Goal: Check status: Check status

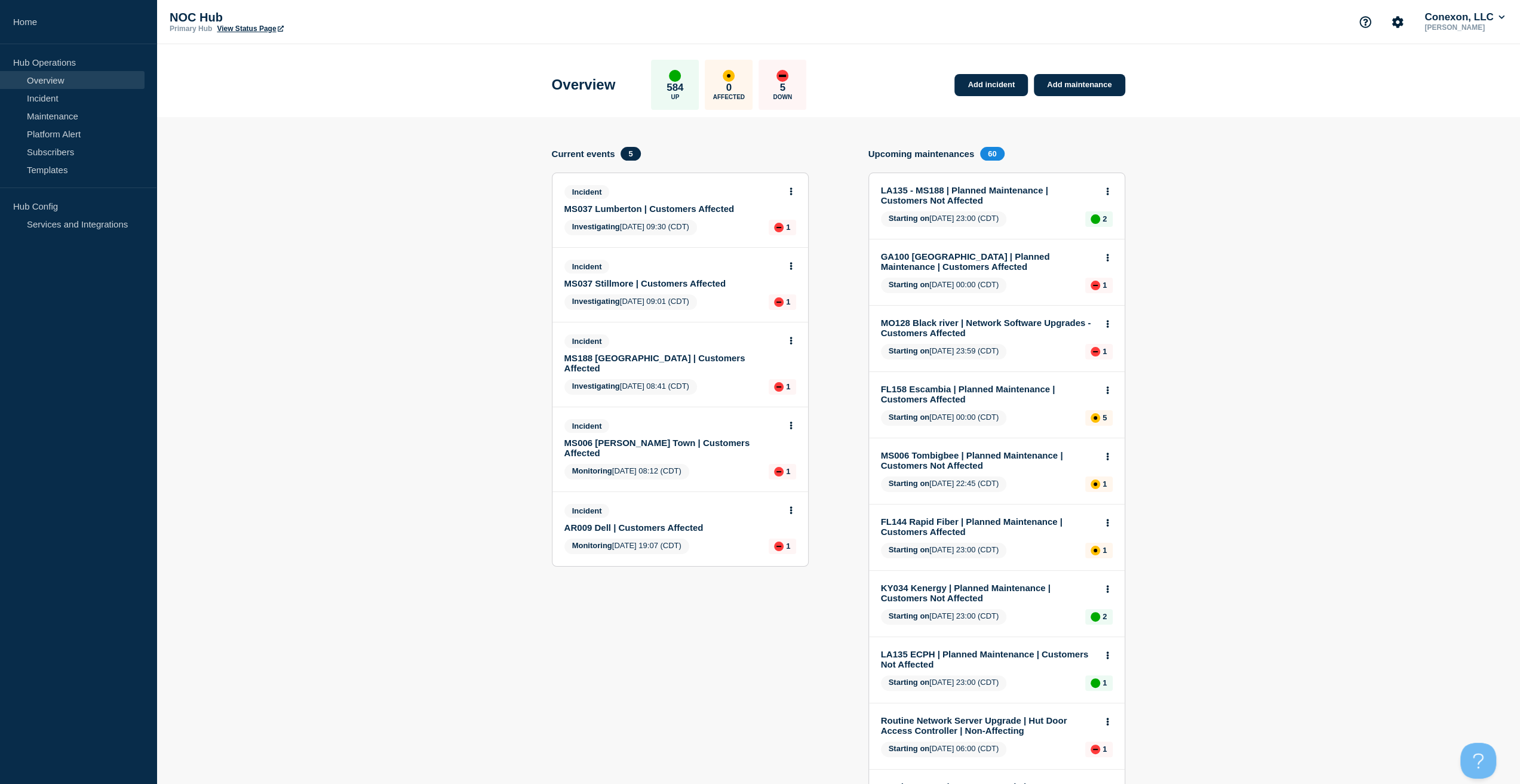
click at [645, 523] on link "AR009 Dell | Customers Affected" at bounding box center [673, 528] width 216 height 10
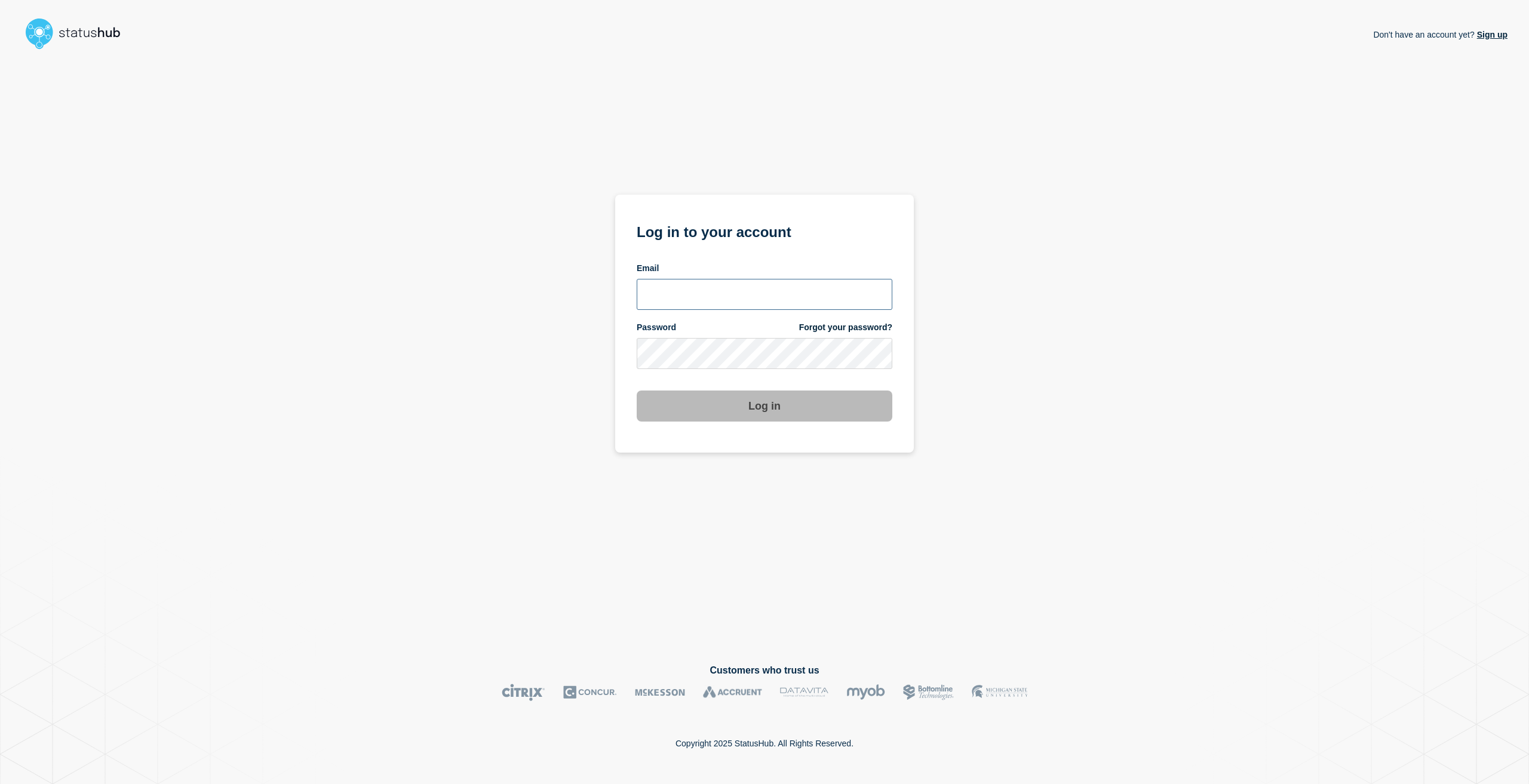
click at [771, 288] on input "email input" at bounding box center [764, 295] width 256 height 31
type input "[EMAIL_ADDRESS][PERSON_NAME][DOMAIN_NAME]"
click at [790, 332] on div "Password Forgot your password?" at bounding box center [764, 327] width 256 height 11
click at [636, 391] on button "Log in" at bounding box center [764, 406] width 256 height 31
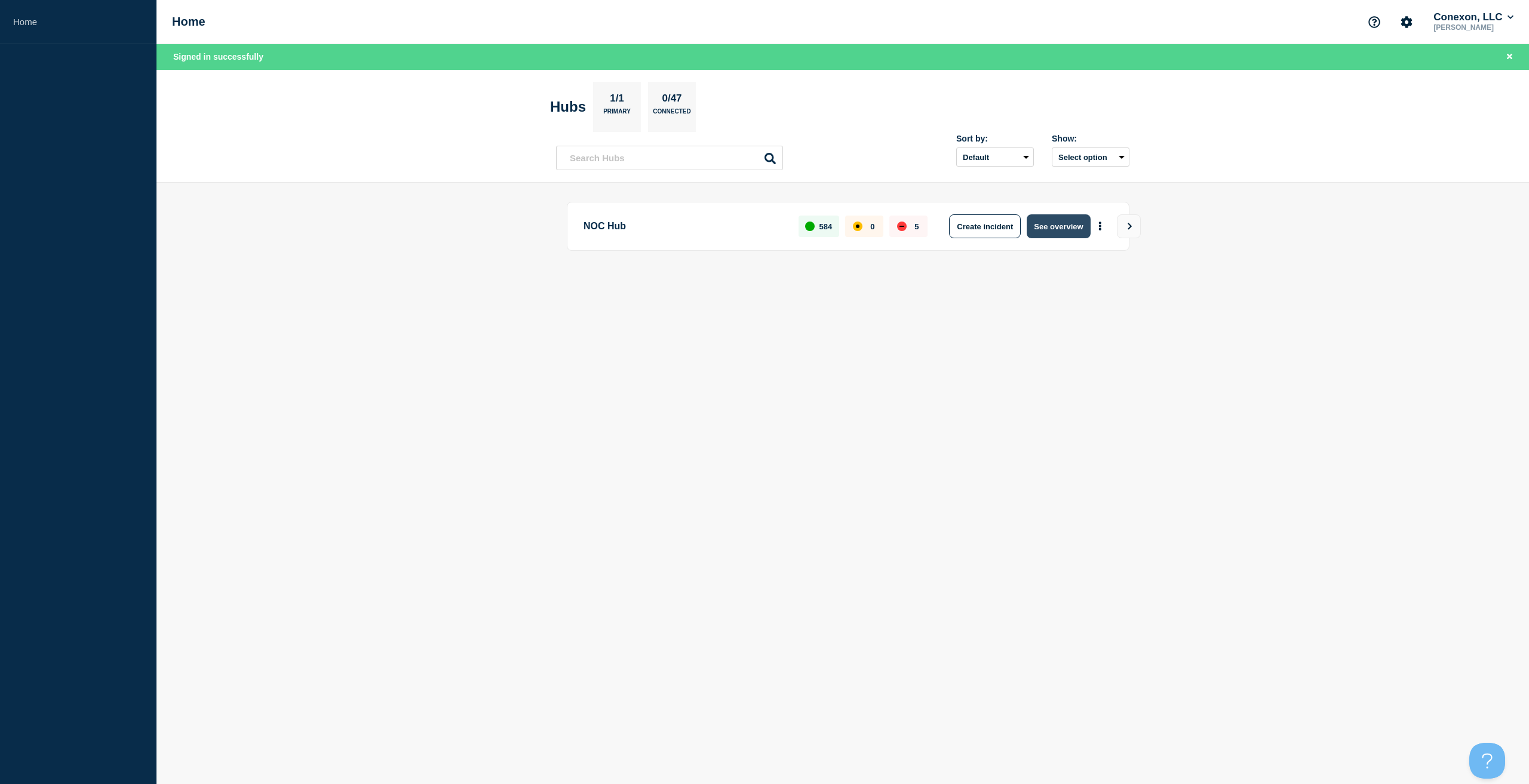
click at [1057, 219] on button "See overview" at bounding box center [1058, 227] width 63 height 24
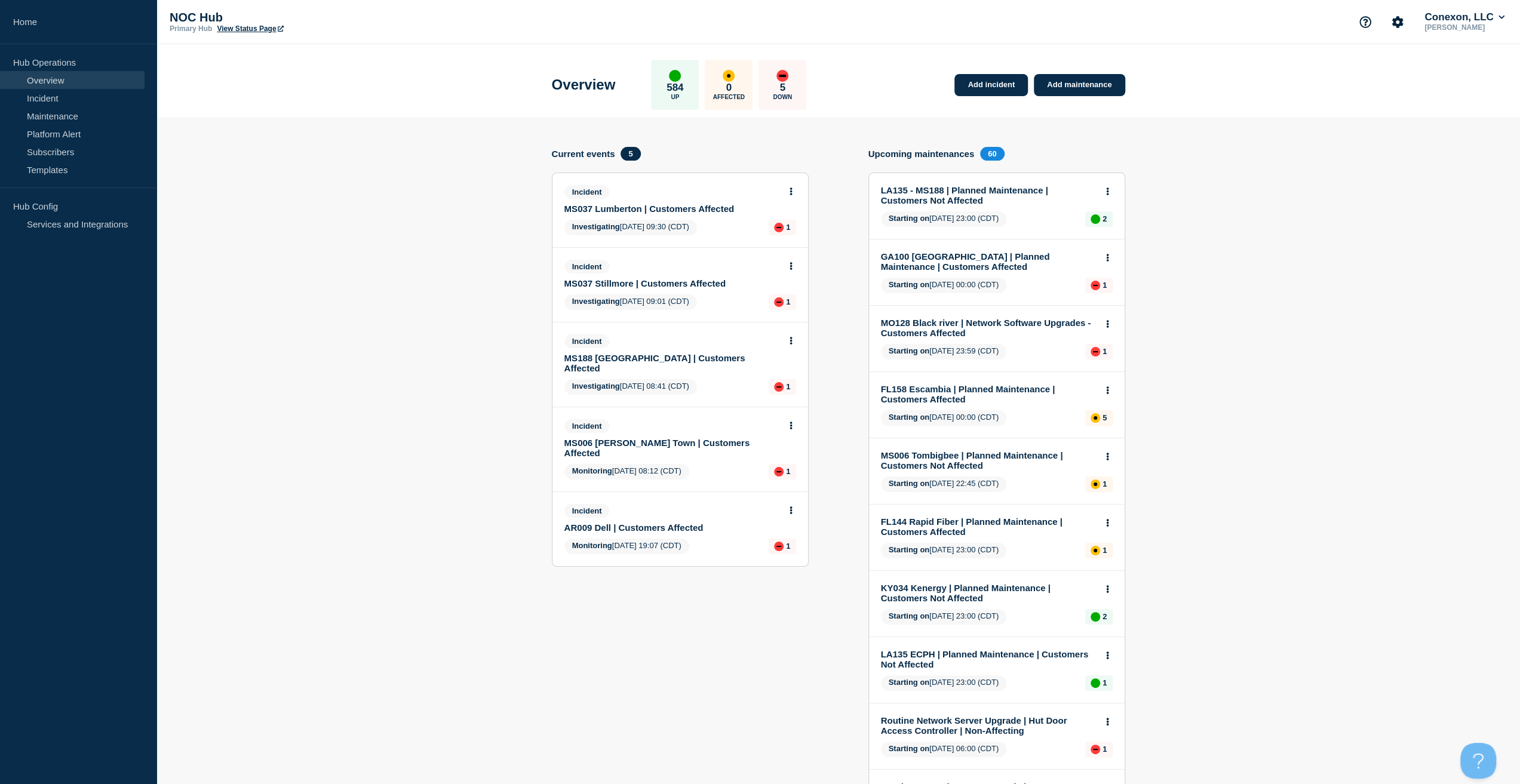
click at [702, 208] on link "MS037 Lumberton | Customers Affected" at bounding box center [673, 209] width 216 height 10
click at [651, 280] on link "MS037 Stillmore | Customers Affected" at bounding box center [673, 283] width 216 height 10
click at [677, 361] on link "MS188 East Lincoln | Customers Affected" at bounding box center [673, 363] width 216 height 21
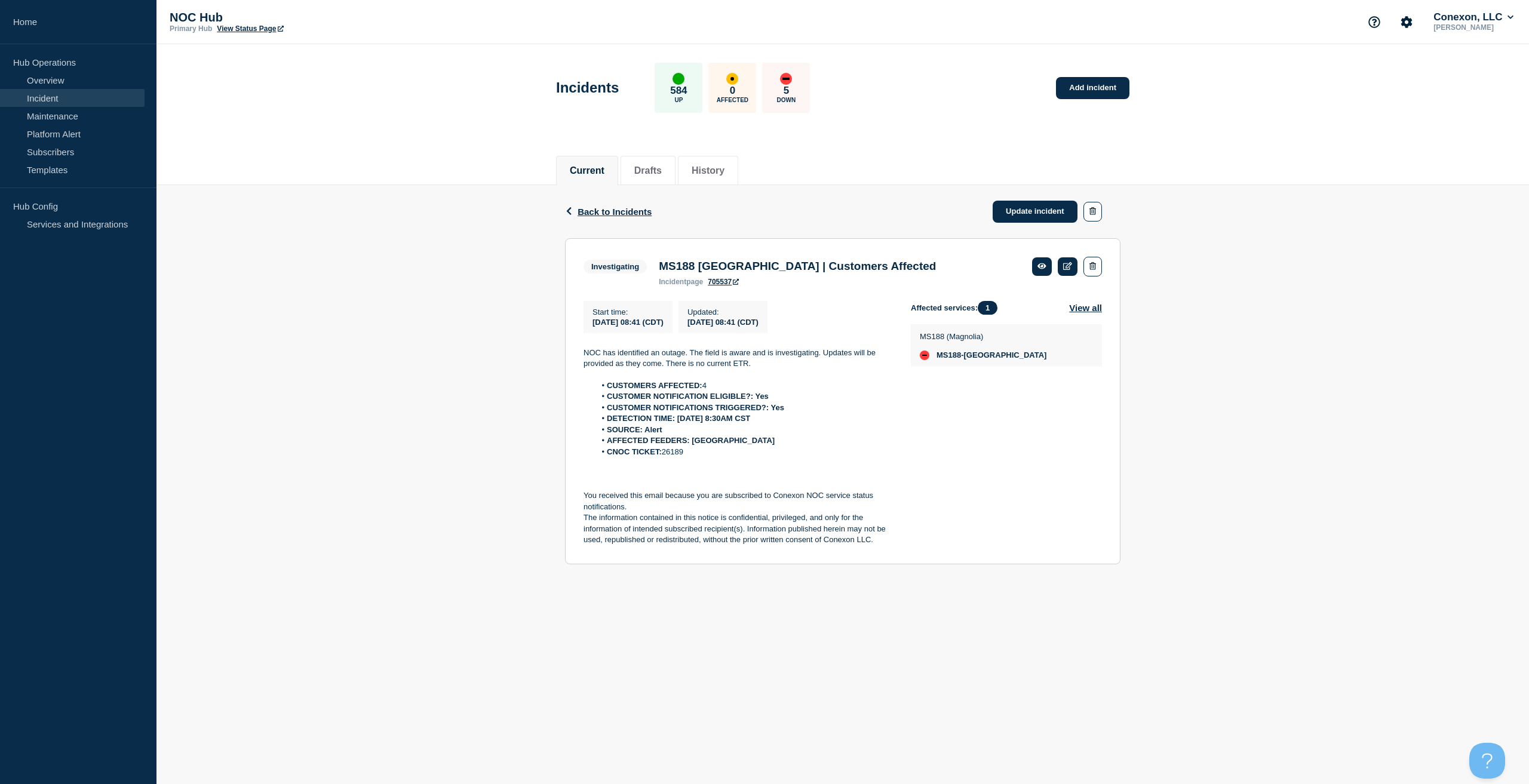
drag, startPoint x: 763, startPoint y: 241, endPoint x: 766, endPoint y: 232, distance: 9.5
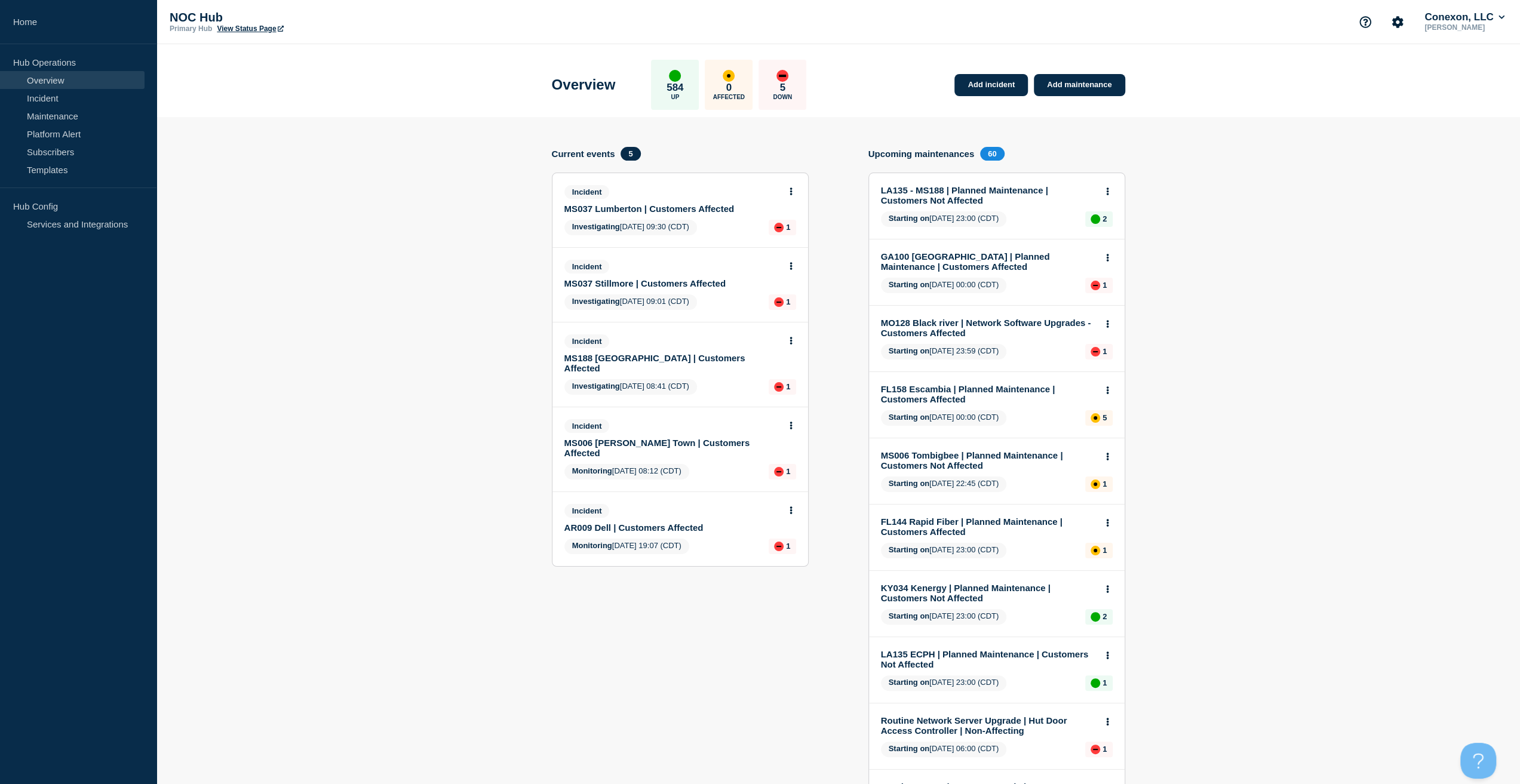
click at [655, 437] on link "MS006 Cambell Town | Customers Affected" at bounding box center [673, 447] width 216 height 21
click at [626, 523] on link "AR009 Dell | Customers Affected" at bounding box center [673, 528] width 216 height 10
